Goal: Task Accomplishment & Management: Use online tool/utility

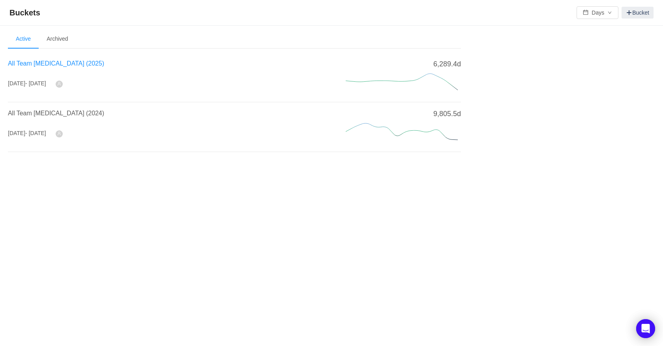
click at [43, 62] on span "All Team [MEDICAL_DATA] (2025)" at bounding box center [56, 63] width 96 height 7
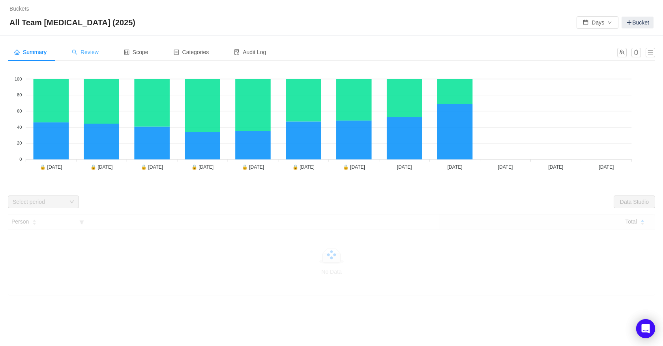
click at [90, 51] on span "Review" at bounding box center [85, 52] width 27 height 6
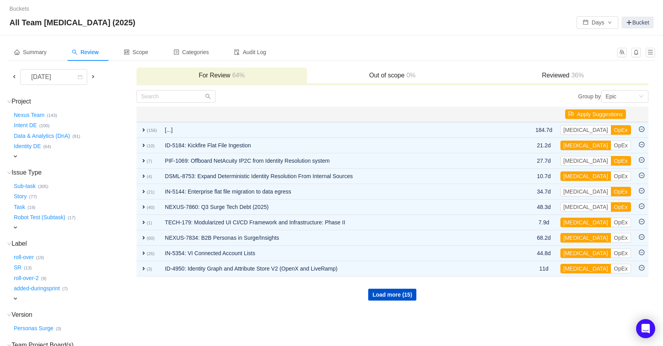
click at [15, 78] on span at bounding box center [14, 76] width 6 height 6
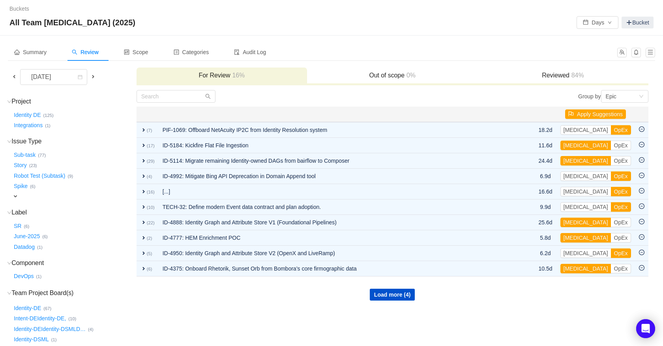
click at [555, 75] on h3 "Reviewed 84%" at bounding box center [563, 75] width 163 height 8
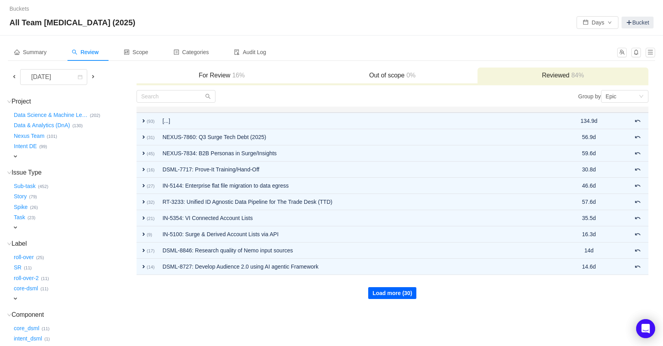
click at [402, 293] on button "Load more (30)" at bounding box center [392, 293] width 48 height 12
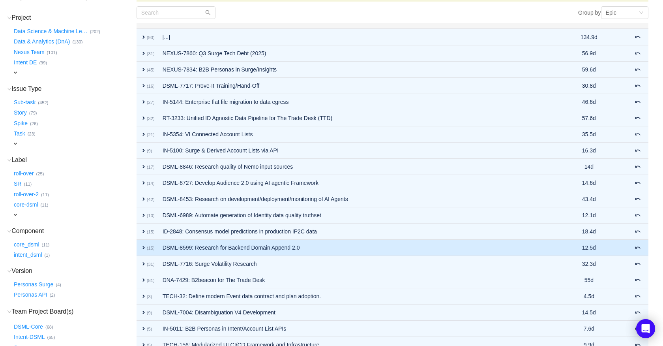
scroll to position [148, 0]
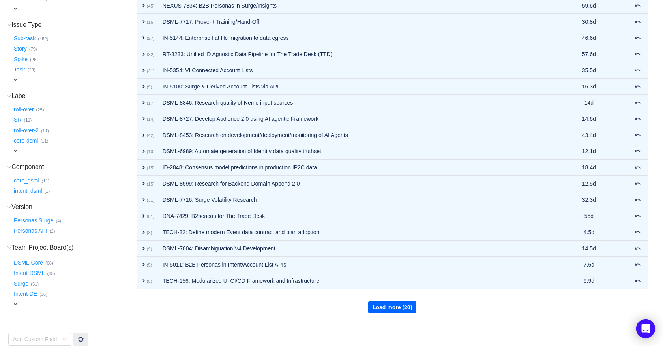
click at [407, 306] on button "Load more (20)" at bounding box center [392, 307] width 48 height 12
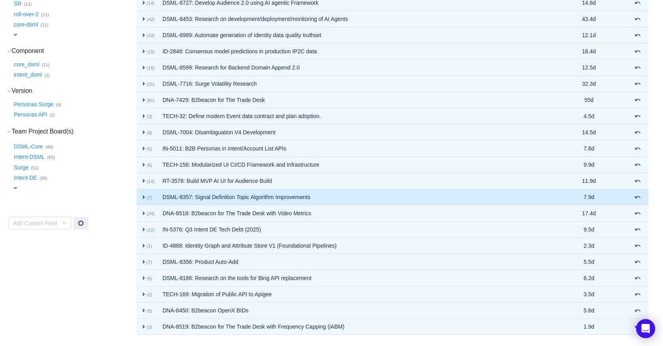
scroll to position [286, 0]
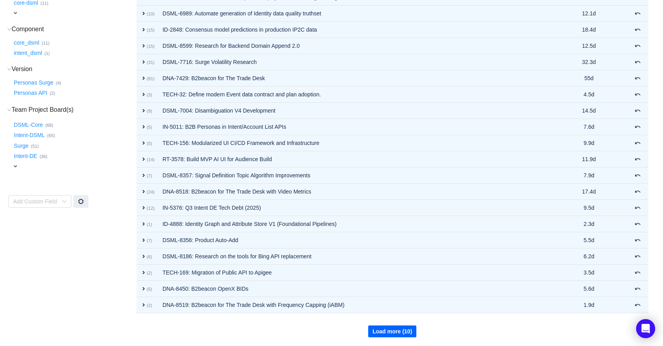
click at [403, 333] on button "Load more (10)" at bounding box center [392, 331] width 48 height 12
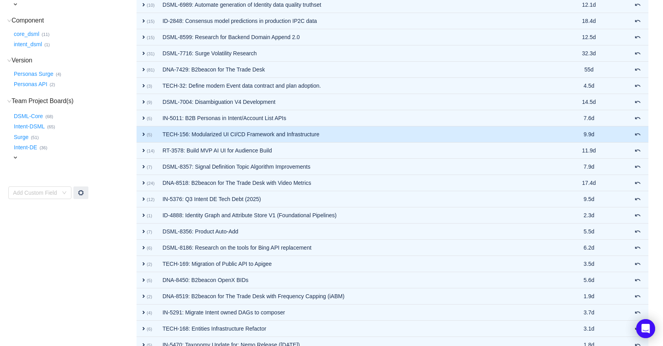
scroll to position [0, 0]
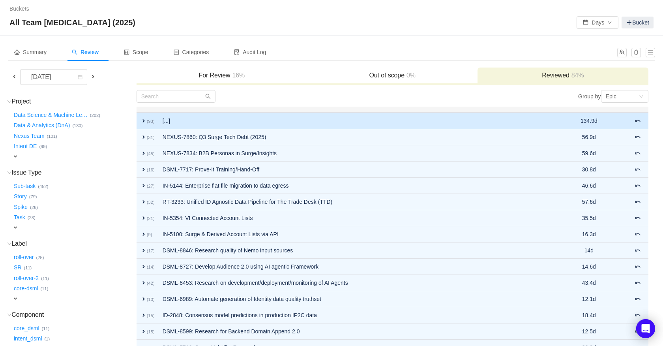
click at [142, 120] on span "expand" at bounding box center [144, 121] width 6 height 6
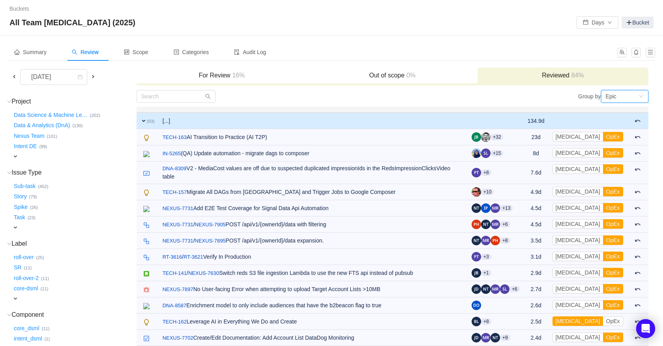
click at [629, 99] on div "Epic" at bounding box center [622, 96] width 33 height 12
click at [620, 122] on li "Project" at bounding box center [624, 124] width 47 height 13
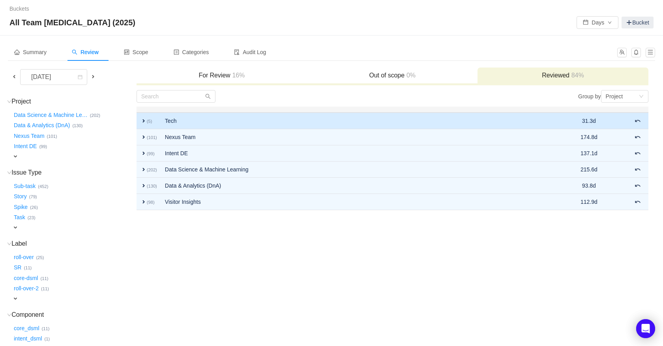
click at [144, 121] on span "expand" at bounding box center [144, 121] width 6 height 6
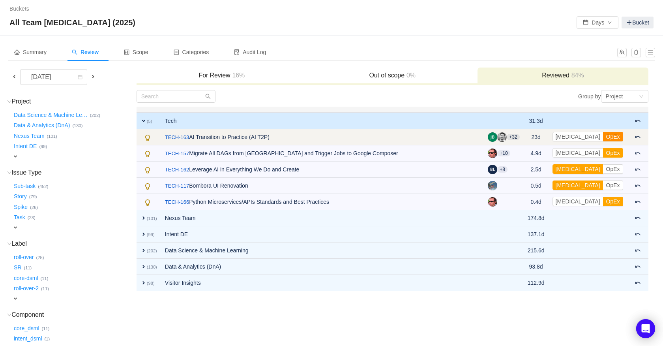
click at [614, 135] on button "OpEx" at bounding box center [613, 136] width 20 height 9
click at [613, 137] on button "OpEx" at bounding box center [613, 136] width 20 height 9
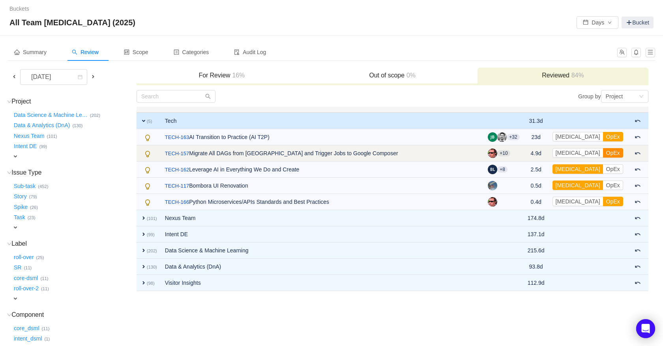
click at [613, 151] on button "OpEx" at bounding box center [613, 152] width 20 height 9
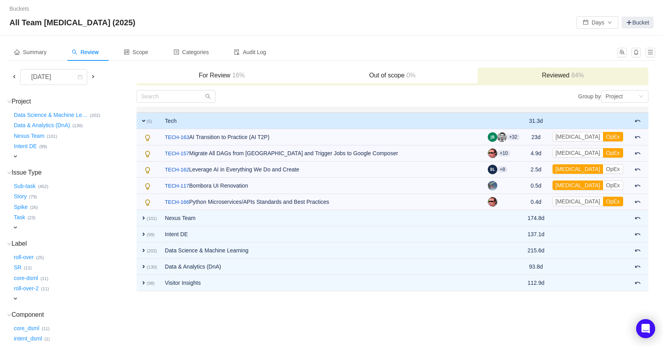
click at [224, 77] on h3 "For Review 16%" at bounding box center [222, 75] width 163 height 8
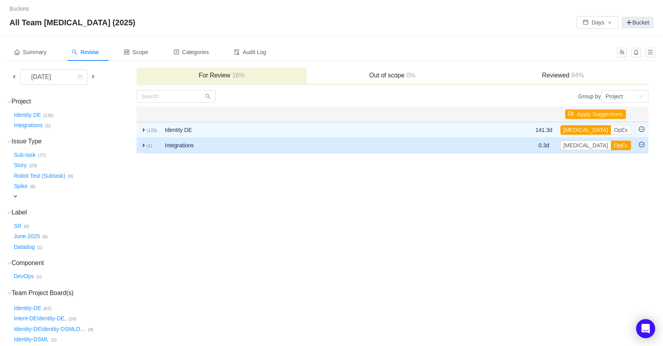
click at [145, 146] on span "expand" at bounding box center [144, 145] width 6 height 6
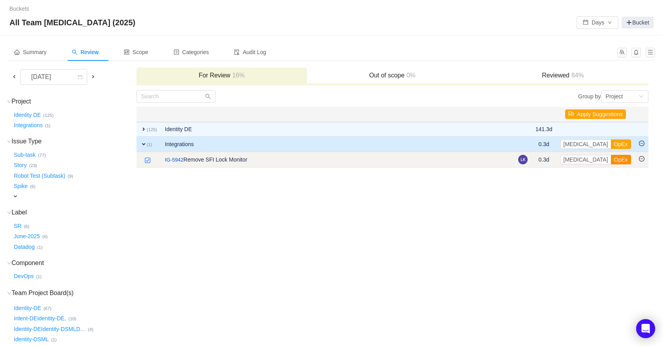
click at [611, 158] on button "OpEx" at bounding box center [621, 159] width 20 height 9
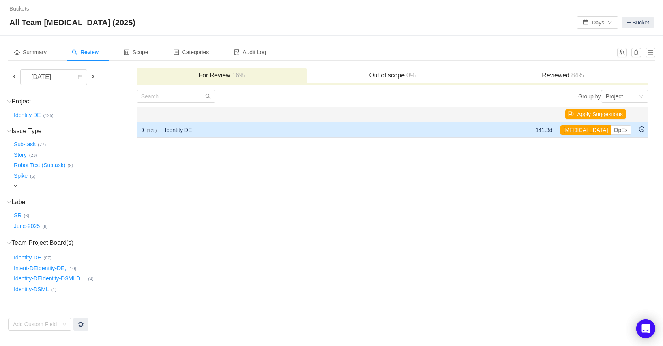
click at [146, 130] on span "expand" at bounding box center [144, 130] width 6 height 6
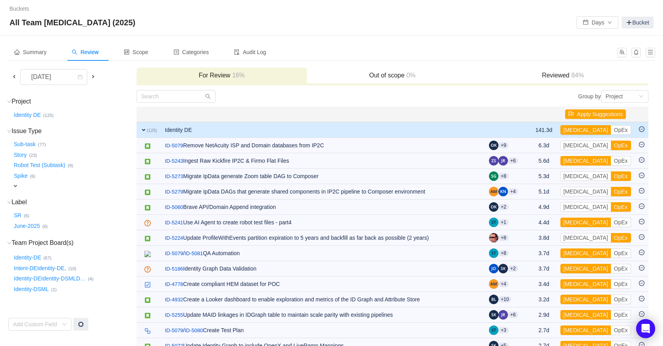
click at [143, 130] on span "expand" at bounding box center [144, 130] width 6 height 6
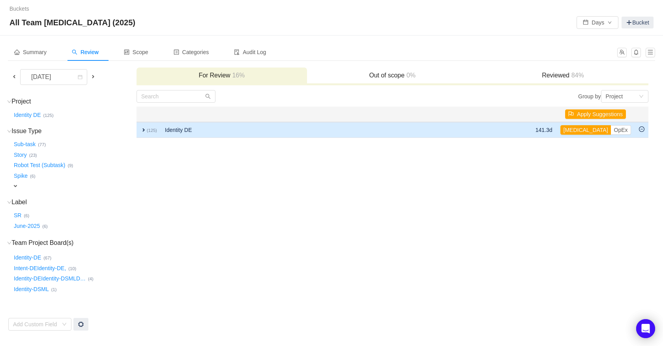
click at [139, 130] on td "expand (125)" at bounding box center [149, 130] width 24 height 16
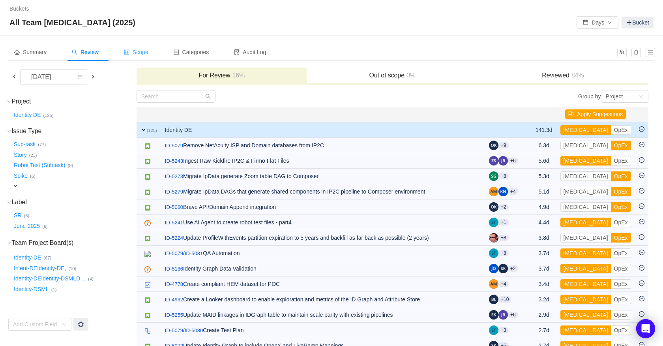
click at [148, 47] on div "Scope" at bounding box center [136, 52] width 37 height 18
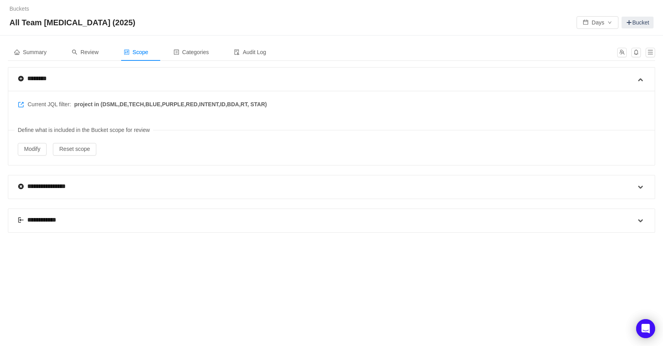
click at [173, 224] on div "**********" at bounding box center [327, 220] width 618 height 23
drag, startPoint x: 38, startPoint y: 216, endPoint x: 55, endPoint y: 216, distance: 17.4
click at [42, 216] on div "**********" at bounding box center [42, 219] width 49 height 9
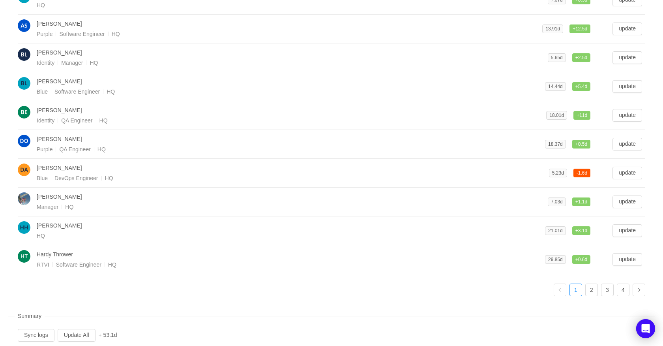
scroll to position [297, 0]
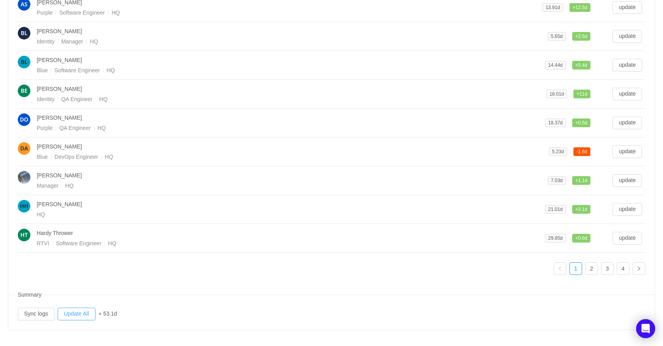
click at [86, 313] on button "Update All" at bounding box center [77, 314] width 38 height 13
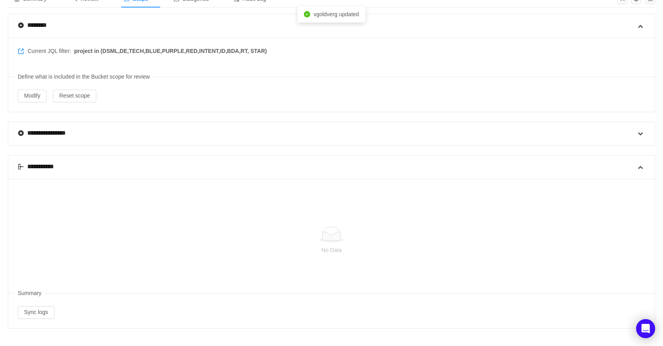
scroll to position [15, 0]
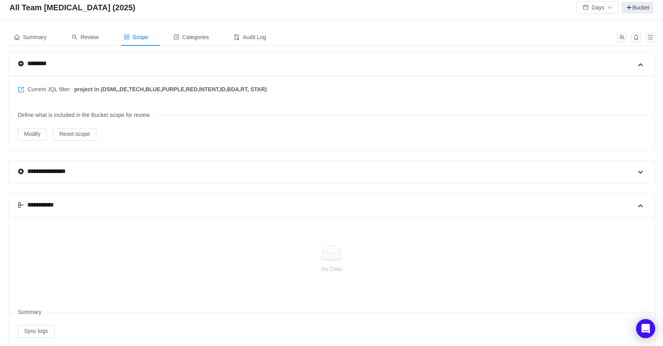
click at [93, 35] on span "Review" at bounding box center [85, 37] width 27 height 6
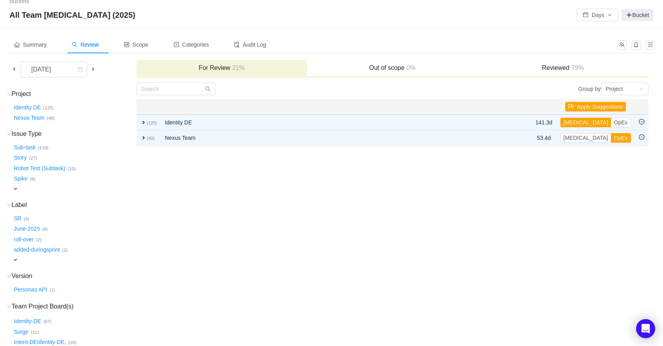
scroll to position [10, 0]
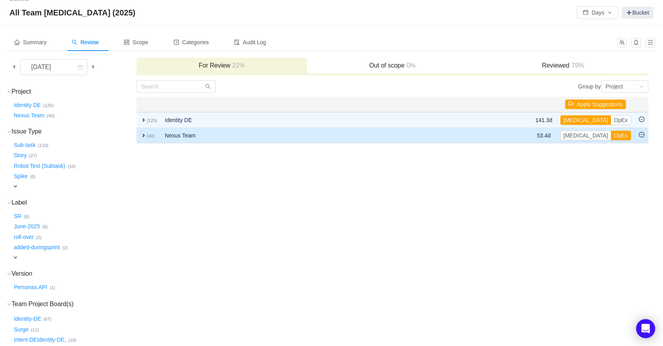
click at [145, 135] on span "expand" at bounding box center [144, 135] width 6 height 6
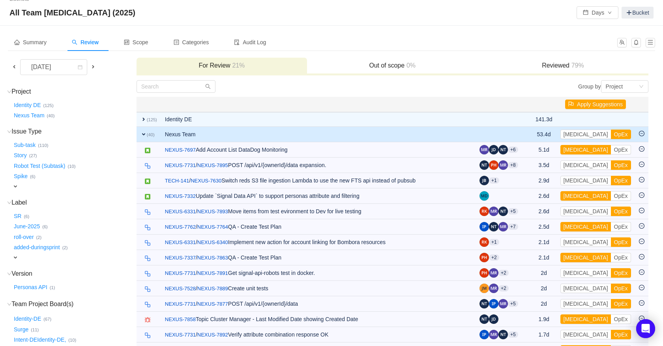
drag, startPoint x: 145, startPoint y: 135, endPoint x: 155, endPoint y: 136, distance: 10.7
click at [145, 135] on span "expand" at bounding box center [144, 134] width 6 height 6
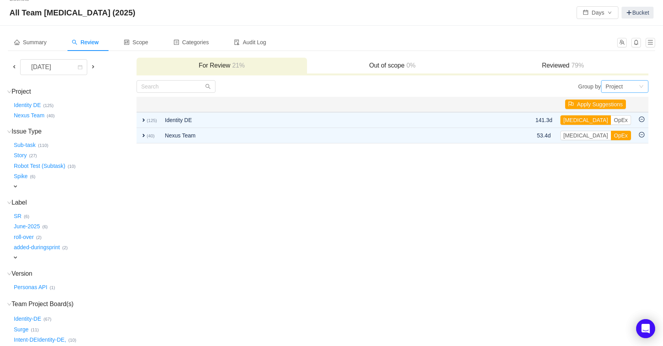
click at [613, 83] on div "Project" at bounding box center [614, 87] width 17 height 12
click at [628, 126] on li "Epic" at bounding box center [624, 127] width 47 height 13
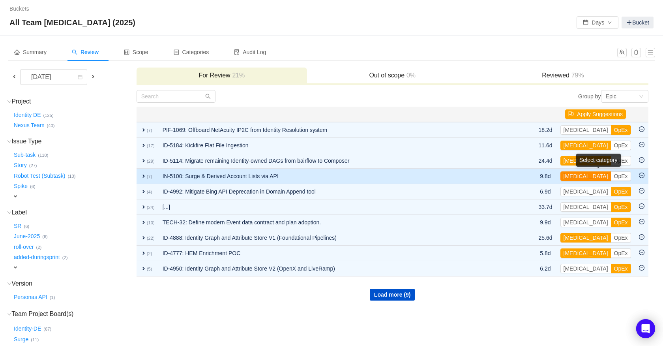
click at [579, 177] on button "[MEDICAL_DATA]" at bounding box center [586, 175] width 51 height 9
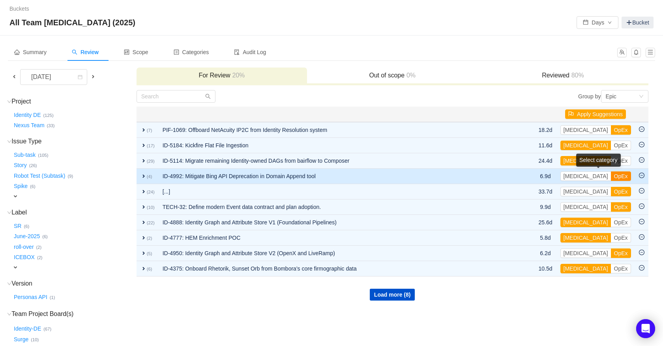
click at [611, 177] on button "OpEx" at bounding box center [621, 175] width 20 height 9
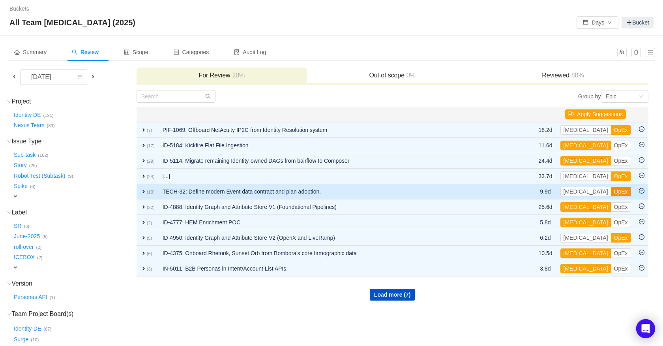
click at [611, 190] on button "OpEx" at bounding box center [621, 191] width 20 height 9
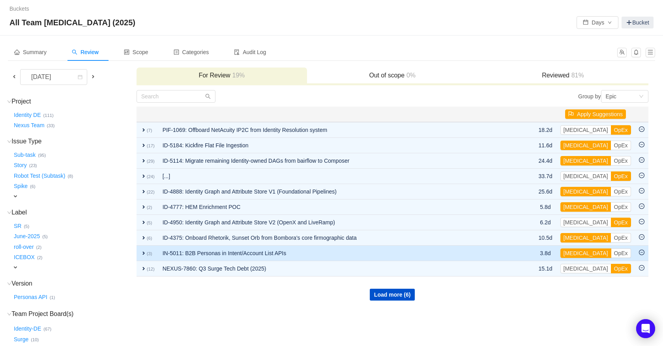
click at [577, 252] on button "[MEDICAL_DATA]" at bounding box center [586, 252] width 51 height 9
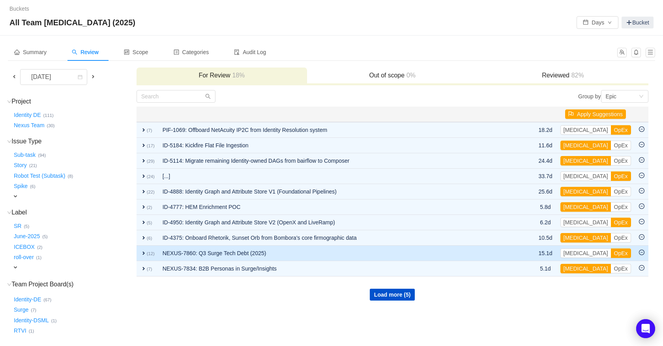
click at [603, 258] on td "[MEDICAL_DATA] OpEx Out of scope" at bounding box center [596, 253] width 79 height 15
click at [611, 256] on button "OpEx" at bounding box center [621, 252] width 20 height 9
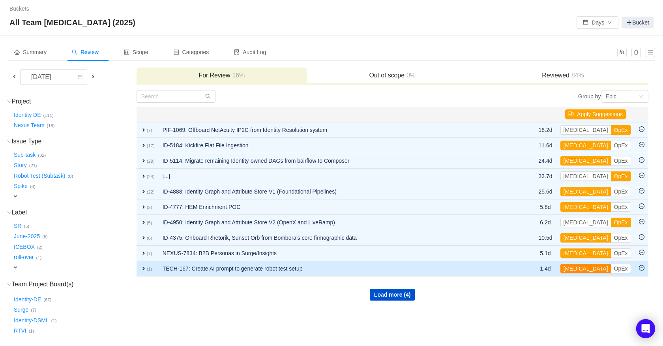
click at [583, 267] on button "[MEDICAL_DATA]" at bounding box center [586, 268] width 51 height 9
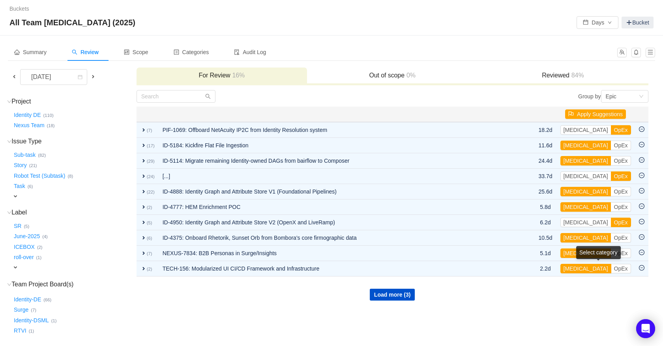
click at [583, 267] on button "[MEDICAL_DATA]" at bounding box center [586, 268] width 51 height 9
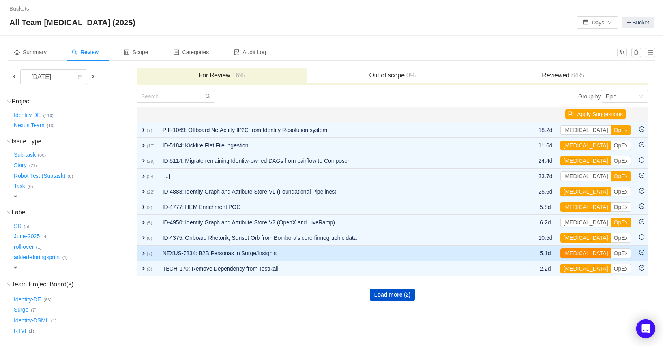
click at [584, 254] on button "[MEDICAL_DATA]" at bounding box center [586, 252] width 51 height 9
click at [611, 252] on button "OpEx" at bounding box center [621, 252] width 20 height 9
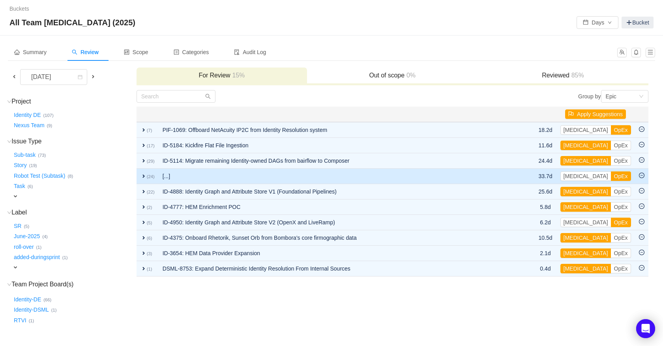
click at [141, 174] on td "expand (24)" at bounding box center [148, 176] width 22 height 15
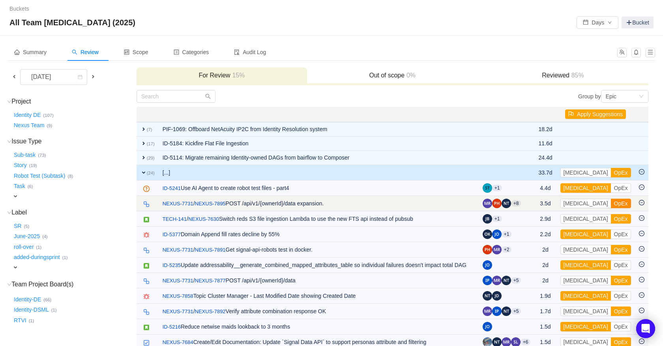
click at [611, 200] on button "OpEx" at bounding box center [621, 203] width 20 height 9
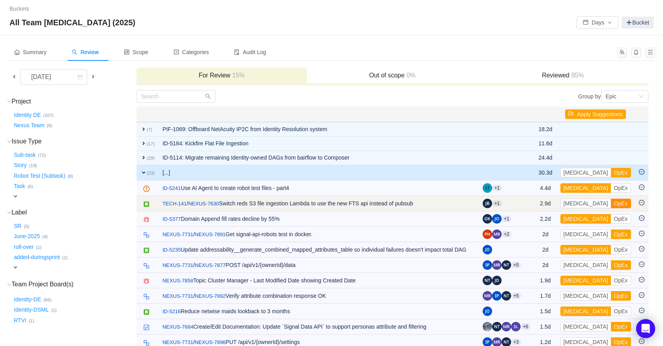
click at [611, 203] on button "OpEx" at bounding box center [621, 203] width 20 height 9
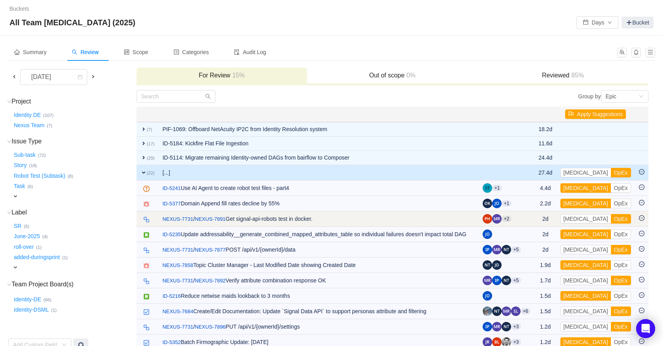
click at [611, 218] on div "[MEDICAL_DATA] OpEx" at bounding box center [596, 218] width 71 height 9
click at [611, 218] on button "OpEx" at bounding box center [621, 218] width 20 height 9
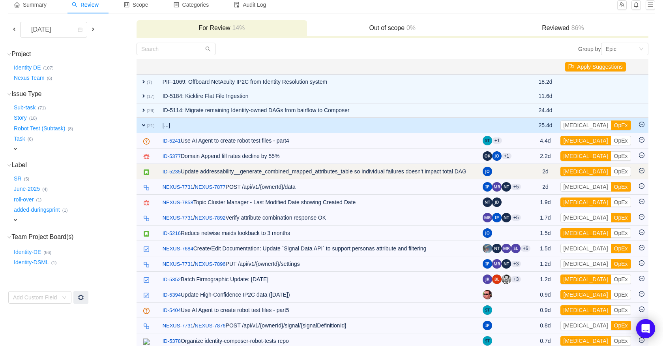
scroll to position [49, 0]
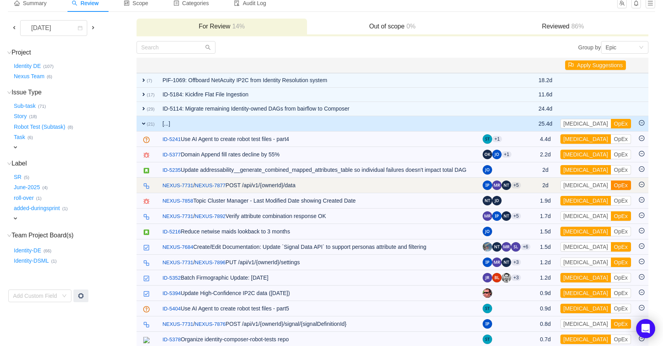
click at [611, 190] on button "OpEx" at bounding box center [621, 184] width 20 height 9
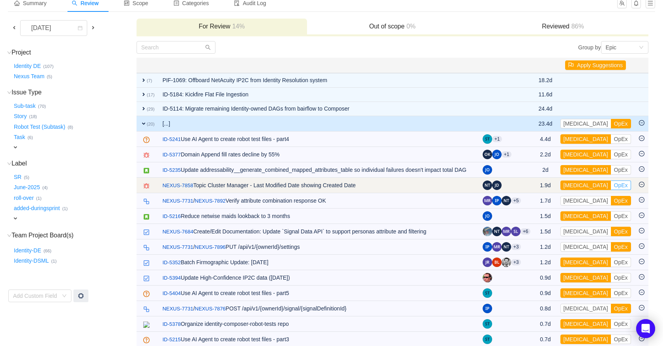
click at [611, 190] on button "OpEx" at bounding box center [621, 184] width 20 height 9
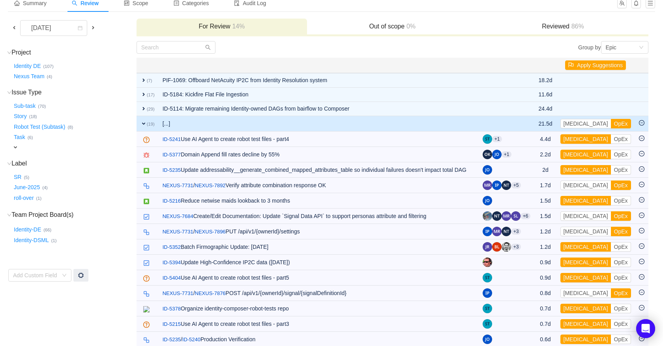
click at [611, 190] on button "OpEx" at bounding box center [621, 184] width 20 height 9
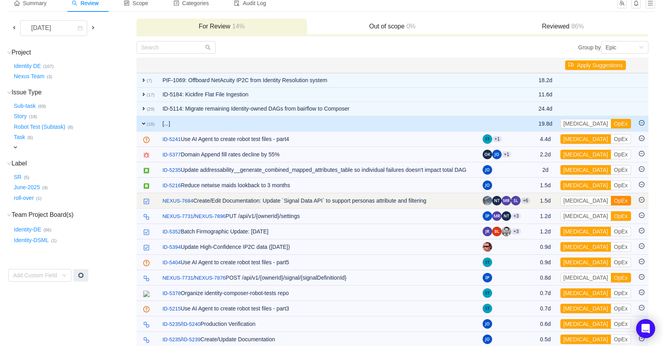
click at [611, 205] on button "OpEx" at bounding box center [621, 200] width 20 height 9
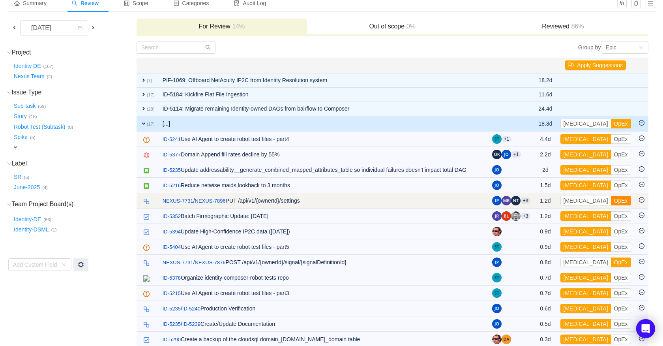
click at [611, 200] on button "OpEx" at bounding box center [621, 200] width 20 height 9
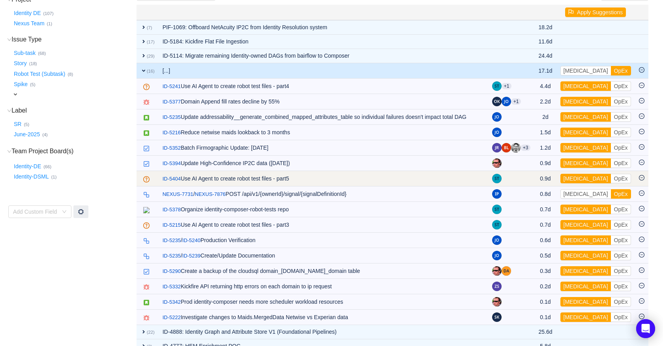
scroll to position [103, 0]
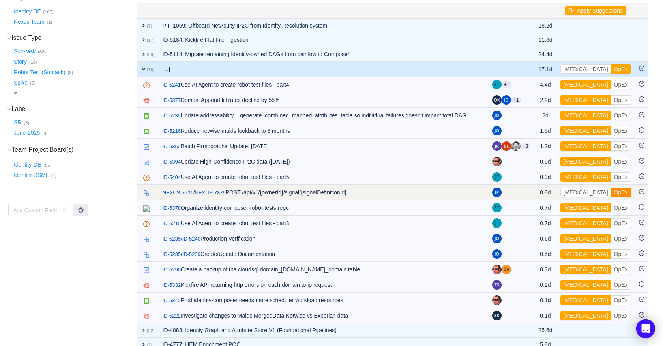
click at [611, 195] on button "OpEx" at bounding box center [621, 192] width 20 height 9
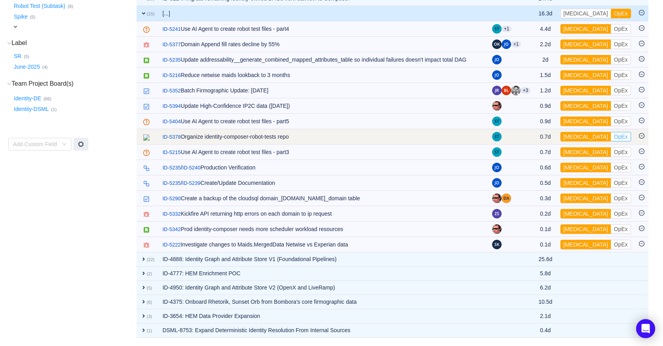
scroll to position [0, 0]
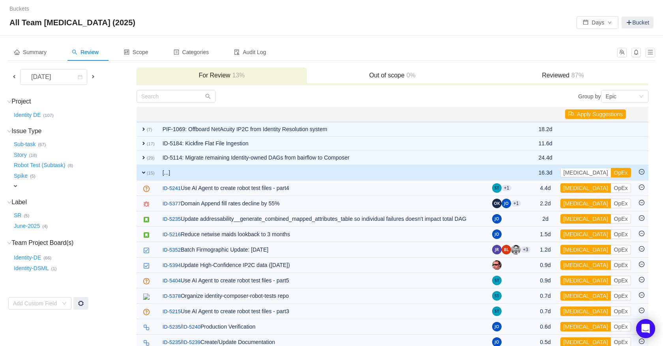
click at [145, 172] on span "expand" at bounding box center [144, 172] width 6 height 6
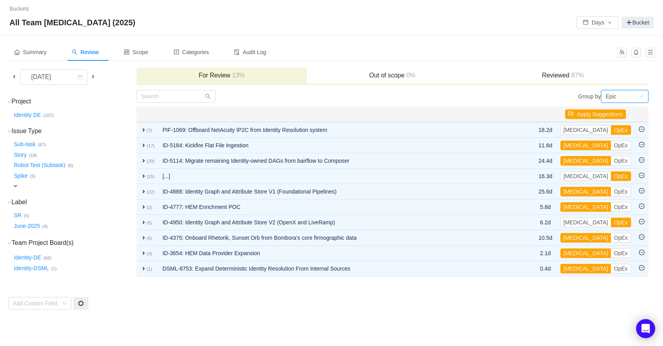
click at [620, 93] on div "Epic" at bounding box center [622, 96] width 33 height 12
click at [625, 123] on li "Project" at bounding box center [624, 124] width 47 height 13
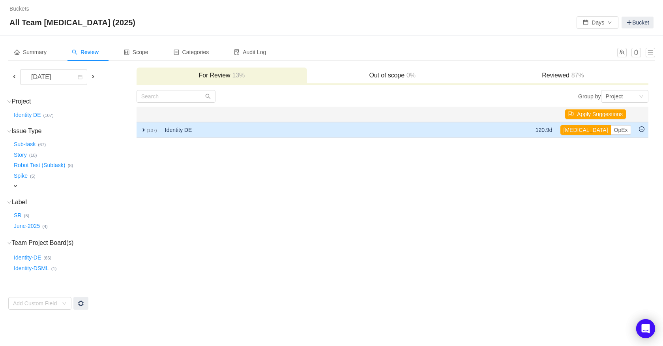
click at [145, 127] on span "expand" at bounding box center [144, 130] width 6 height 6
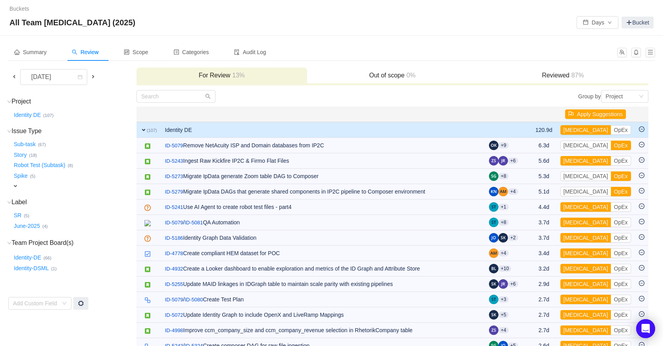
click at [93, 73] on span at bounding box center [92, 76] width 9 height 9
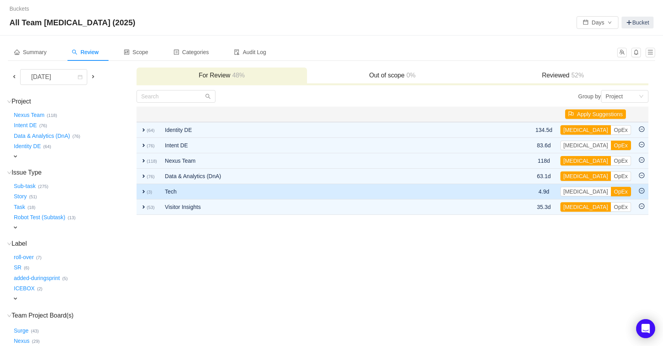
click at [145, 190] on span "expand" at bounding box center [144, 191] width 6 height 6
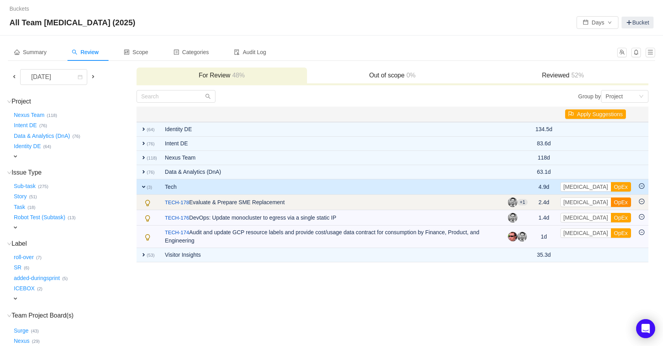
click at [611, 203] on button "OpEx" at bounding box center [621, 201] width 20 height 9
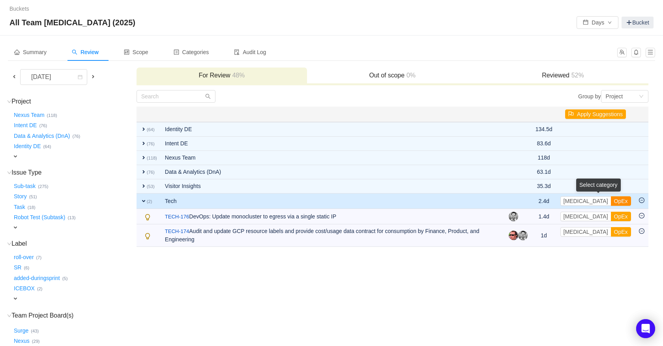
click at [611, 201] on button "OpEx" at bounding box center [621, 200] width 20 height 9
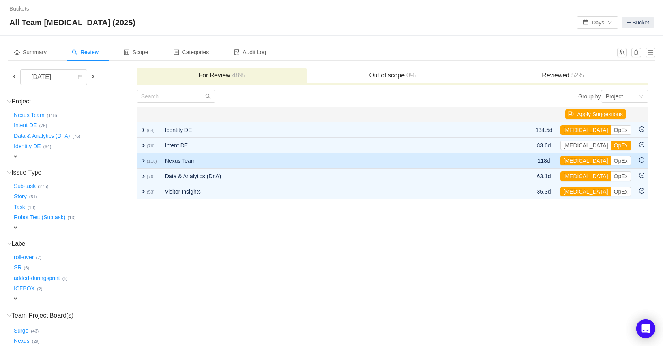
click at [141, 160] on span "expand" at bounding box center [144, 161] width 6 height 6
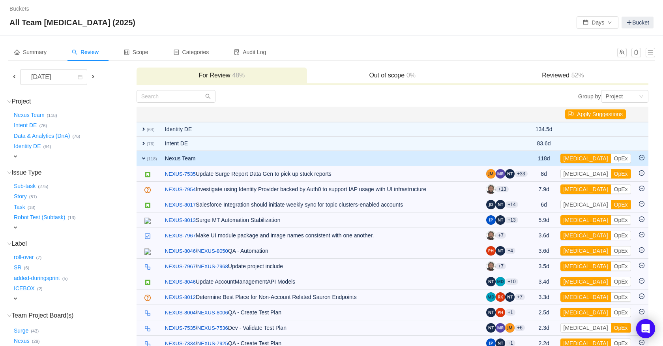
click at [141, 160] on span "expand" at bounding box center [144, 158] width 6 height 6
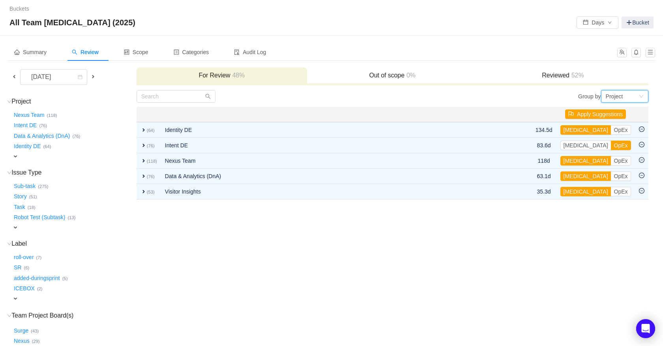
drag, startPoint x: 613, startPoint y: 94, endPoint x: 604, endPoint y: 102, distance: 12.6
click at [613, 94] on div "Project" at bounding box center [614, 96] width 17 height 12
click at [614, 135] on li "Epic" at bounding box center [624, 137] width 47 height 13
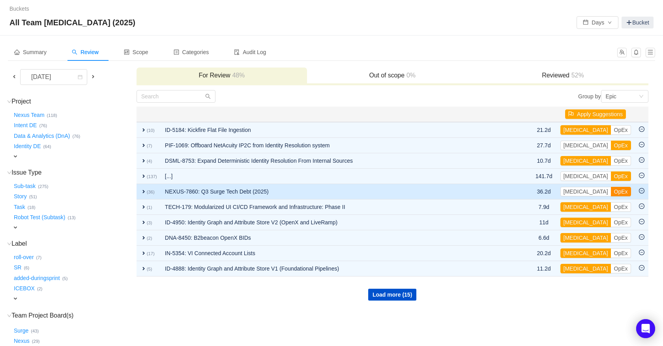
click at [611, 190] on button "OpEx" at bounding box center [621, 191] width 20 height 9
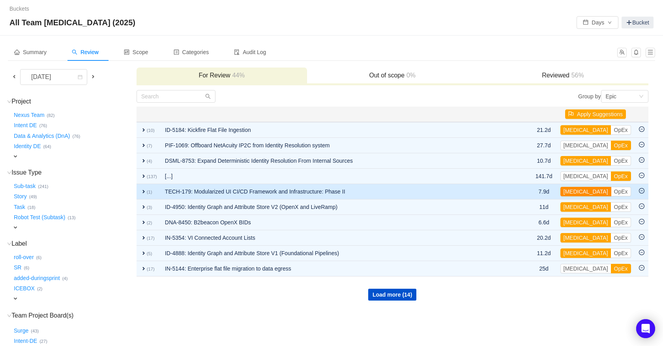
click at [580, 190] on button "[MEDICAL_DATA]" at bounding box center [586, 191] width 51 height 9
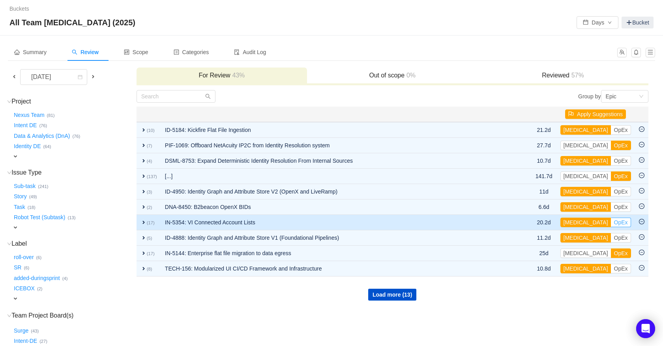
click at [577, 221] on button "[MEDICAL_DATA]" at bounding box center [586, 222] width 51 height 9
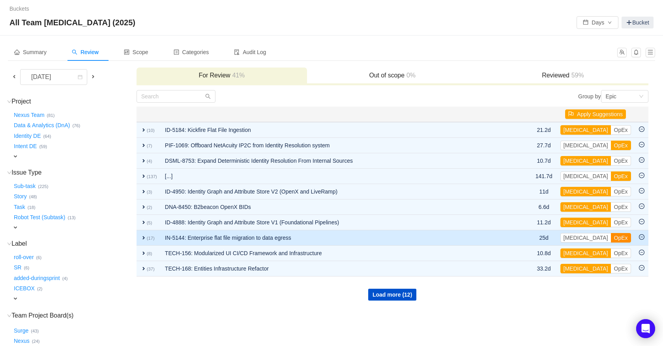
click at [611, 241] on button "OpEx" at bounding box center [621, 237] width 20 height 9
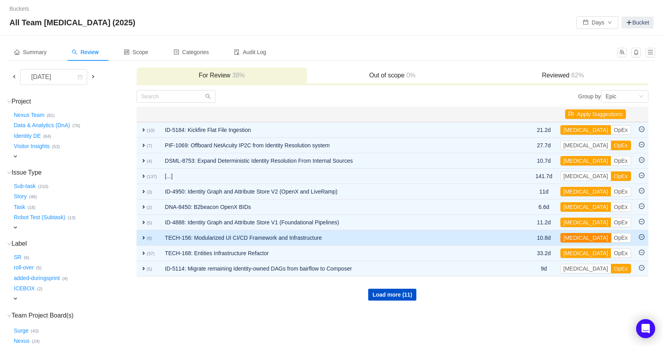
click at [580, 239] on button "[MEDICAL_DATA]" at bounding box center [586, 237] width 51 height 9
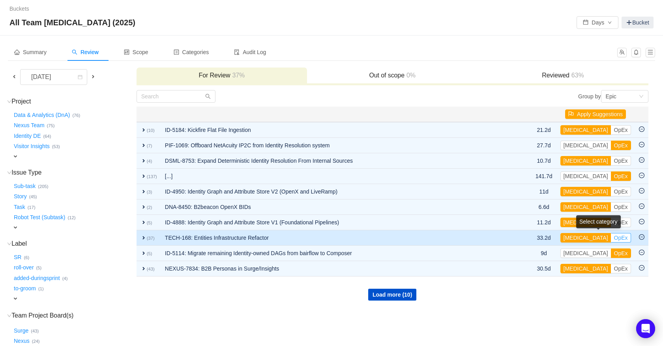
click at [611, 239] on button "OpEx" at bounding box center [621, 237] width 20 height 9
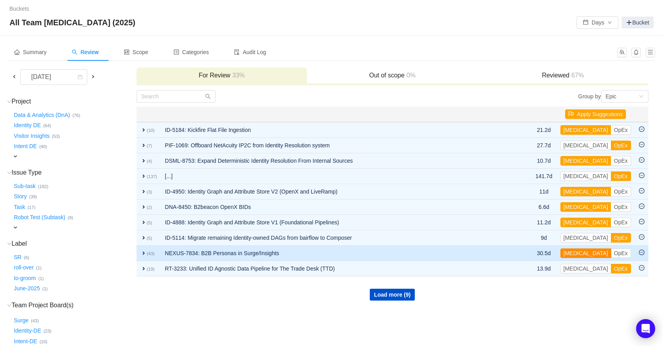
click at [583, 254] on button "[MEDICAL_DATA]" at bounding box center [586, 252] width 51 height 9
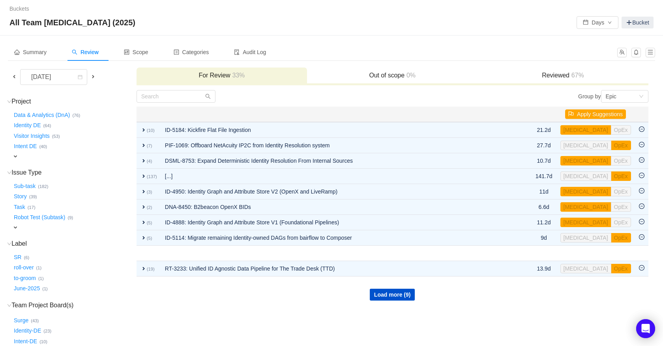
click at [366, 293] on div "Load more (9)" at bounding box center [392, 289] width 511 height 24
click at [385, 294] on button "Load more (9)" at bounding box center [392, 295] width 45 height 12
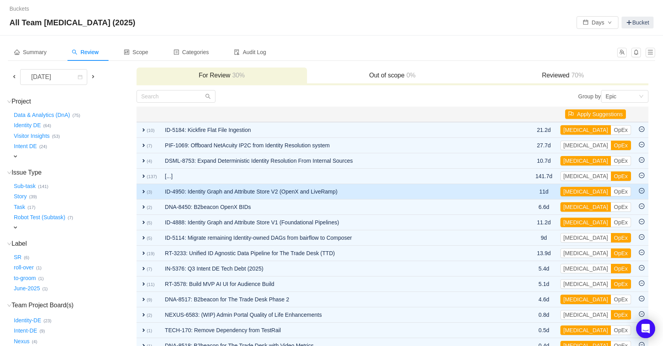
scroll to position [55, 0]
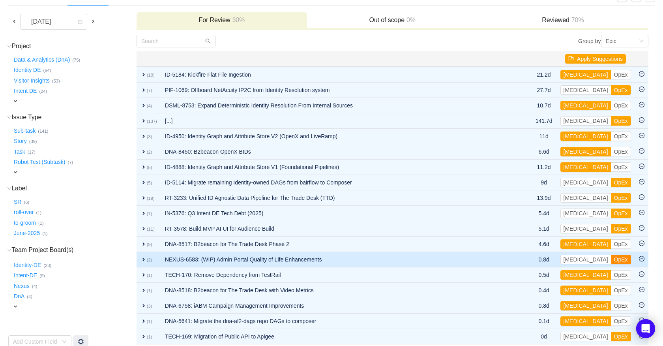
click at [611, 261] on button "OpEx" at bounding box center [621, 259] width 20 height 9
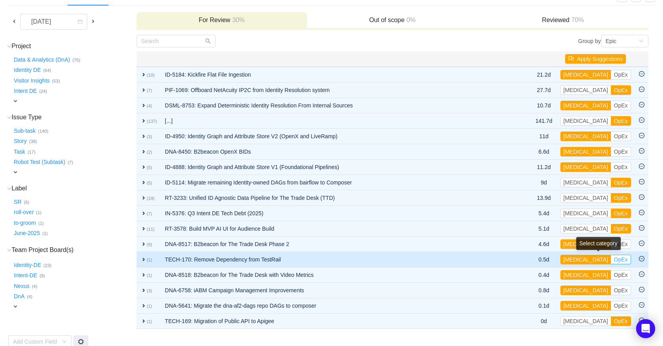
click at [611, 259] on button "OpEx" at bounding box center [621, 259] width 20 height 9
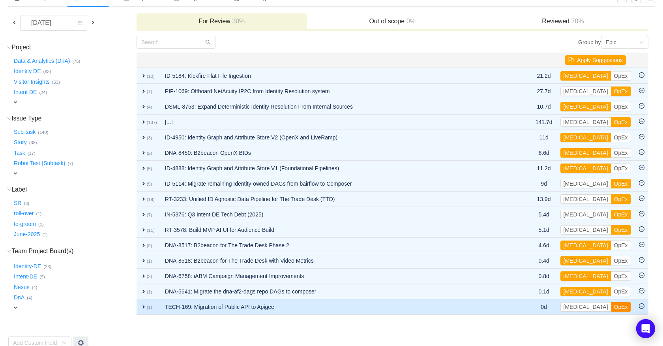
click at [611, 305] on button "OpEx" at bounding box center [621, 306] width 20 height 9
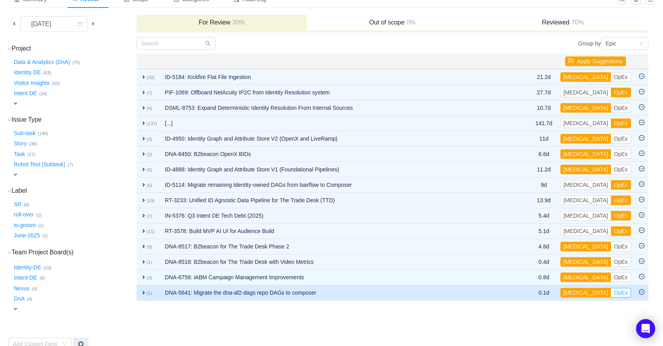
click at [611, 291] on button "OpEx" at bounding box center [621, 292] width 20 height 9
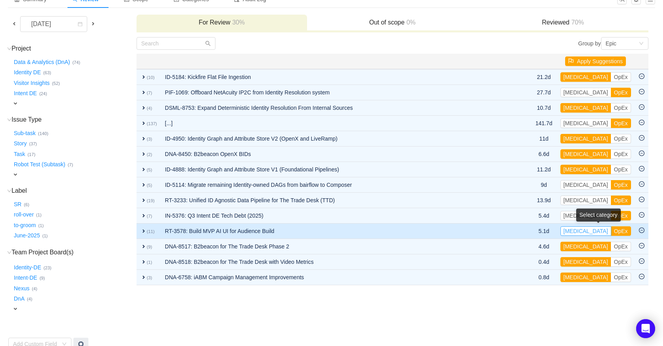
click at [576, 231] on button "[MEDICAL_DATA]" at bounding box center [586, 230] width 51 height 9
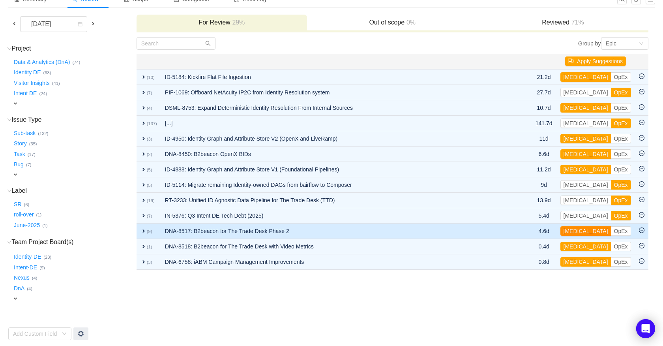
scroll to position [49, 0]
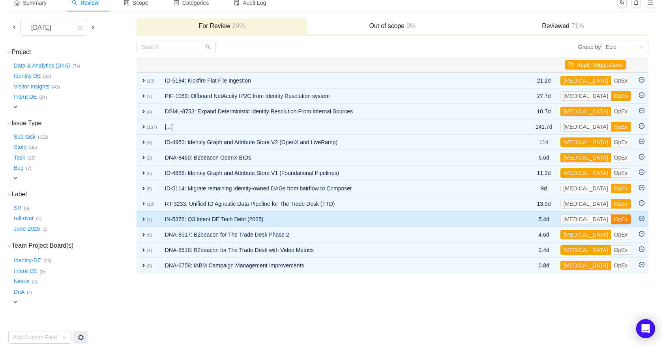
click at [611, 221] on button "OpEx" at bounding box center [621, 218] width 20 height 9
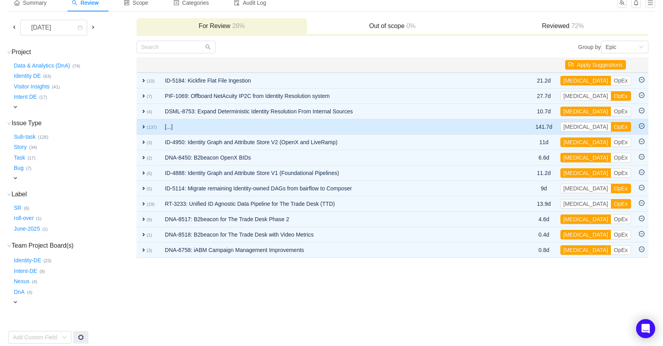
click at [145, 125] on span "expand" at bounding box center [144, 127] width 6 height 6
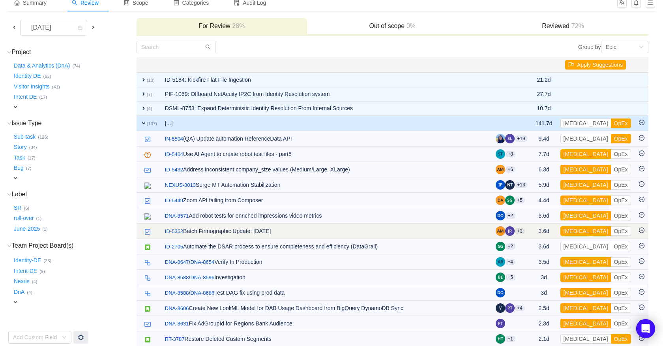
scroll to position [0, 0]
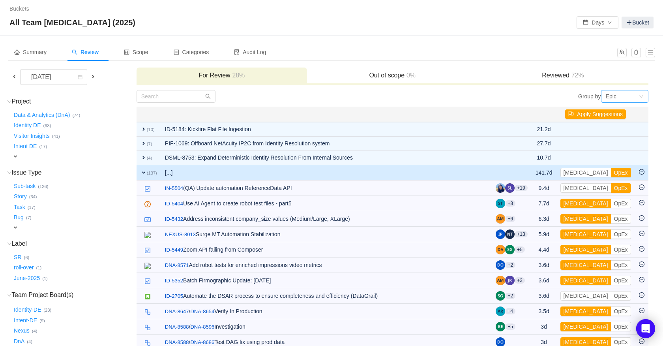
click at [622, 96] on div "Epic" at bounding box center [622, 96] width 33 height 12
click at [612, 124] on li "Project" at bounding box center [624, 124] width 47 height 13
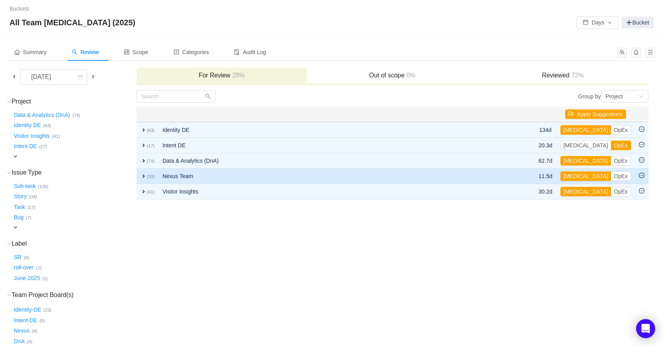
click at [143, 176] on span "expand" at bounding box center [144, 176] width 6 height 6
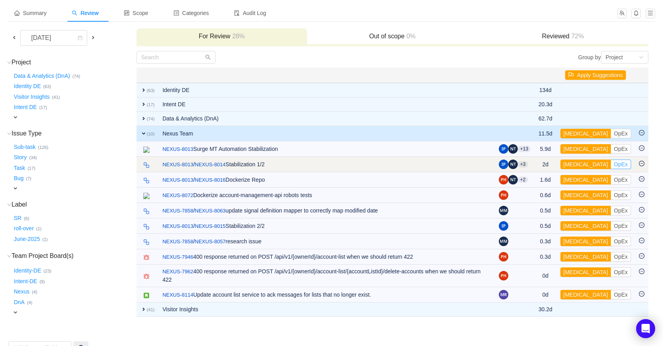
scroll to position [43, 0]
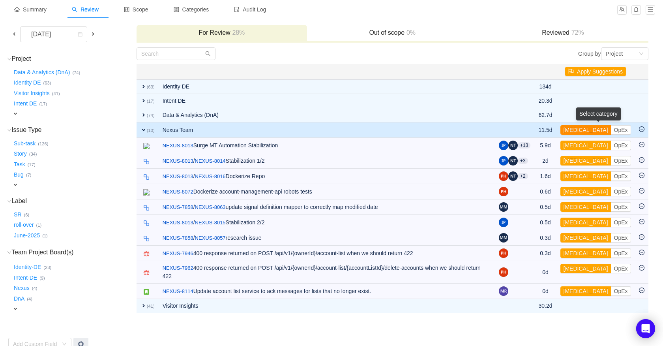
click at [577, 130] on button "[MEDICAL_DATA]" at bounding box center [586, 129] width 51 height 9
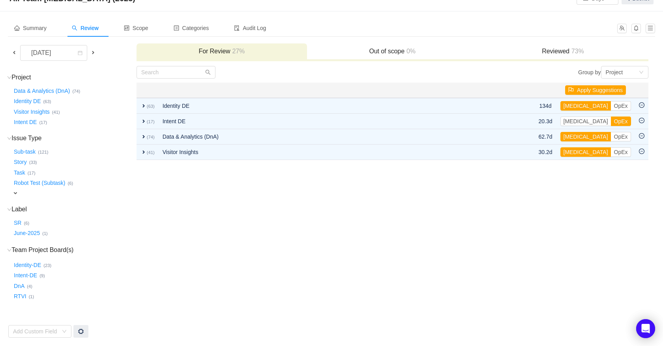
scroll to position [19, 0]
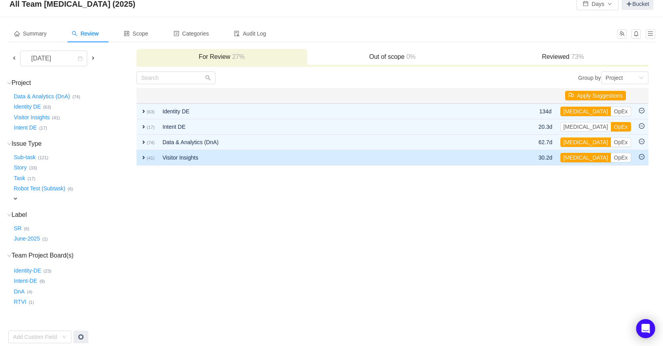
click at [143, 157] on span "expand" at bounding box center [144, 157] width 6 height 6
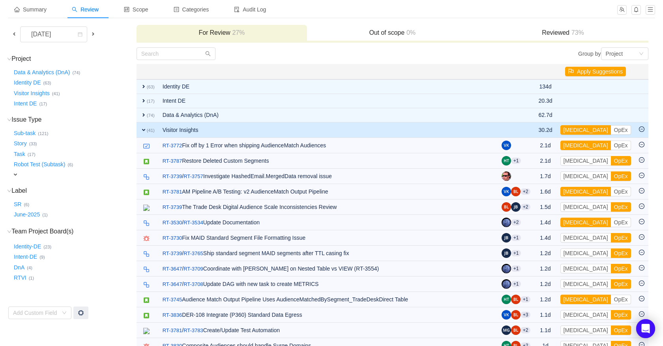
click at [142, 127] on span "expand" at bounding box center [144, 130] width 6 height 6
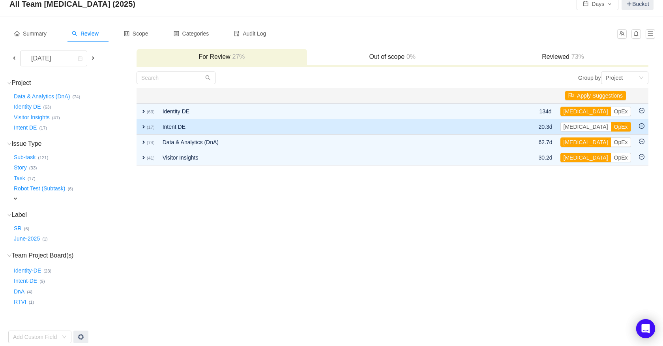
click at [145, 125] on span "expand" at bounding box center [144, 127] width 6 height 6
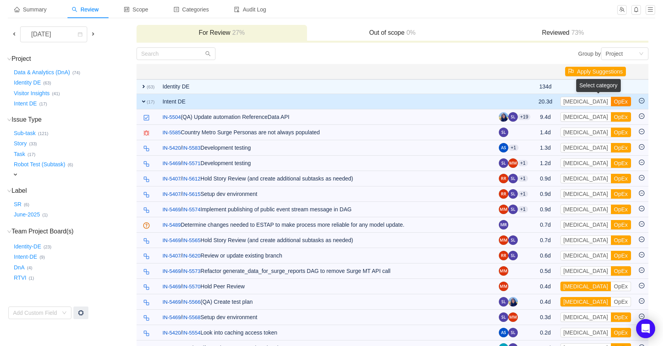
click at [611, 101] on button "OpEx" at bounding box center [621, 101] width 20 height 9
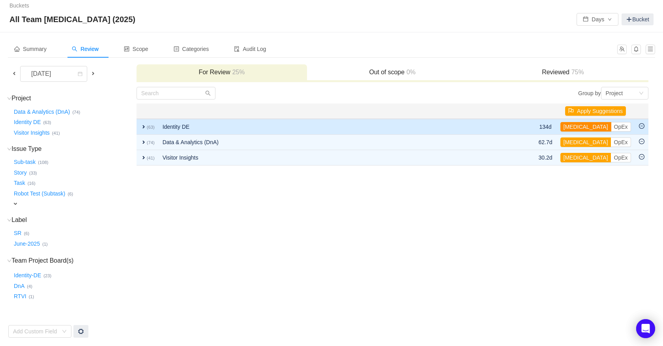
scroll to position [0, 0]
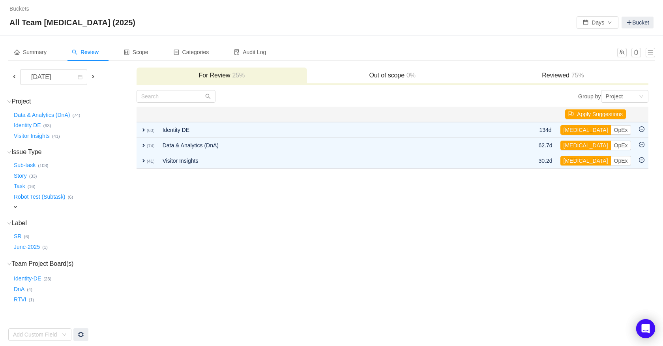
click at [453, 197] on td "Group by Project You will see tickets here after they were marked as out of sco…" at bounding box center [392, 216] width 513 height 252
click at [13, 77] on span at bounding box center [14, 76] width 6 height 6
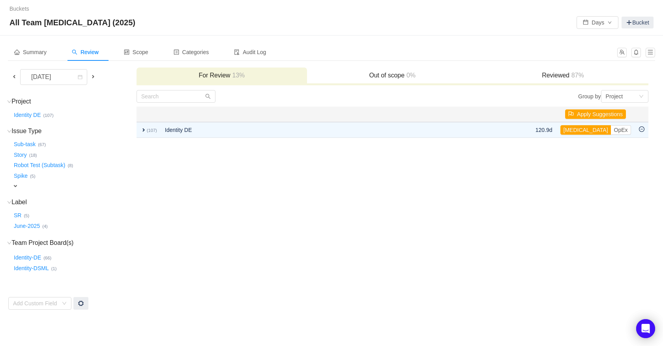
drag, startPoint x: 239, startPoint y: 230, endPoint x: 242, endPoint y: 235, distance: 5.8
click at [240, 230] on td "Group by Project You will see tickets here after they were marked as out of sco…" at bounding box center [392, 200] width 513 height 220
drag, startPoint x: 156, startPoint y: 52, endPoint x: 158, endPoint y: 56, distance: 4.6
click at [155, 52] on div "Scope" at bounding box center [136, 52] width 37 height 18
